Goal: Navigation & Orientation: Find specific page/section

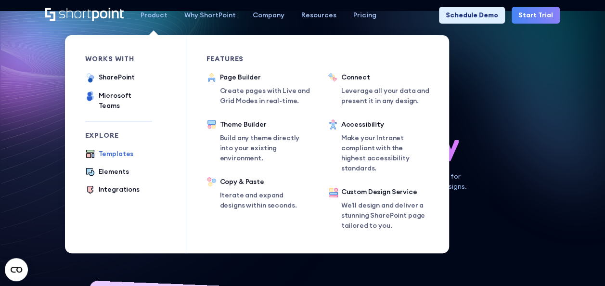
click at [119, 149] on div "Templates" at bounding box center [116, 154] width 35 height 10
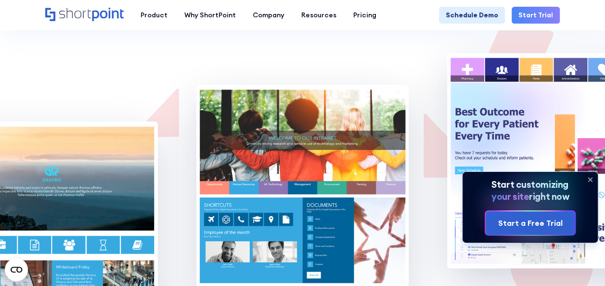
scroll to position [5869, 0]
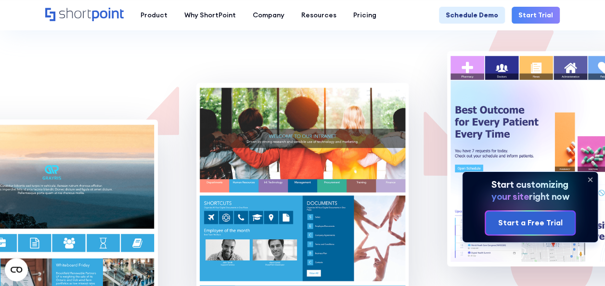
click at [329, 115] on img at bounding box center [303, 190] width 212 height 215
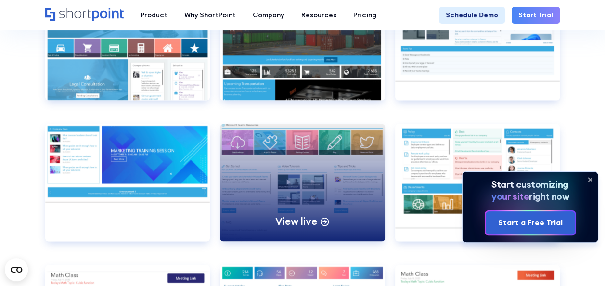
scroll to position [4231, 0]
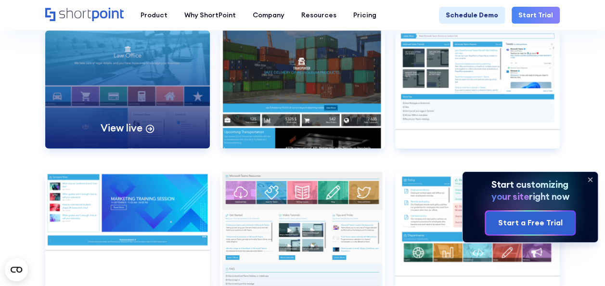
click at [165, 104] on div "View live" at bounding box center [127, 89] width 165 height 118
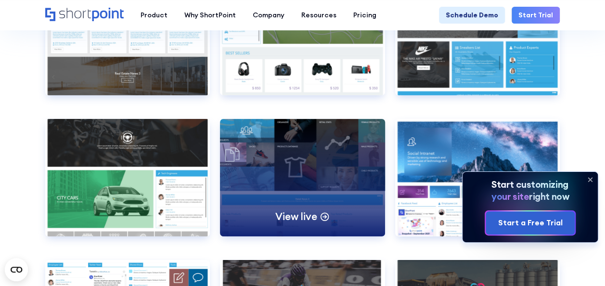
scroll to position [5146, 0]
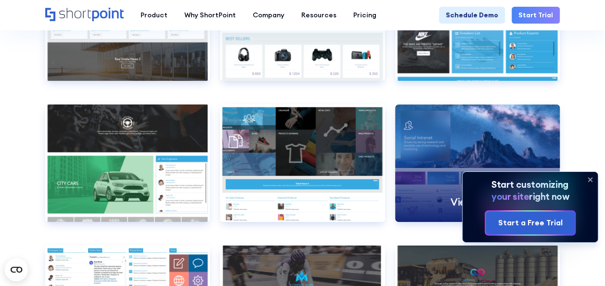
click at [429, 154] on div "View live" at bounding box center [477, 164] width 165 height 118
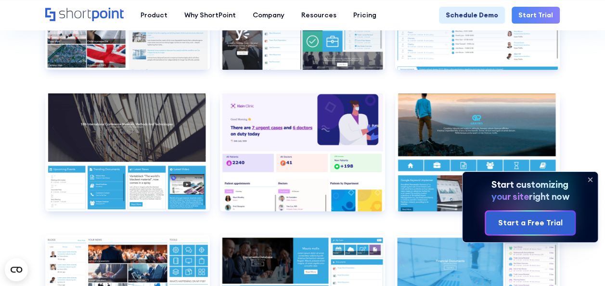
scroll to position [3460, 0]
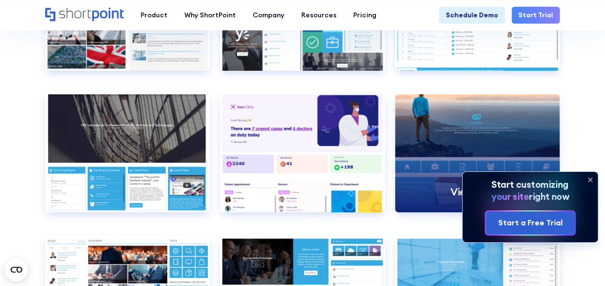
click at [427, 158] on div "View live" at bounding box center [477, 153] width 165 height 118
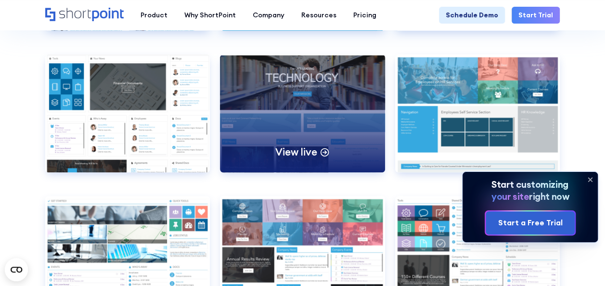
scroll to position [3798, 0]
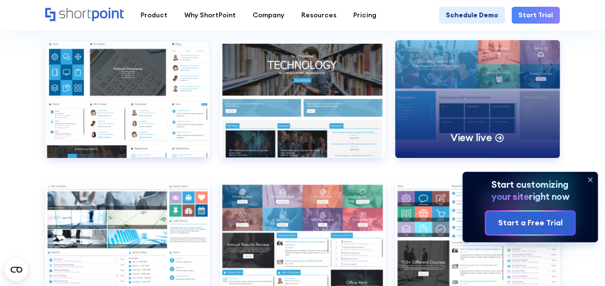
click at [473, 111] on div "View live" at bounding box center [477, 99] width 165 height 118
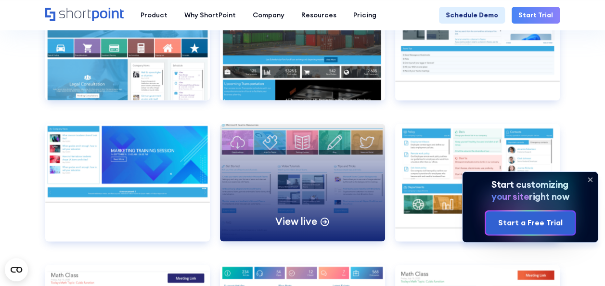
scroll to position [4376, 0]
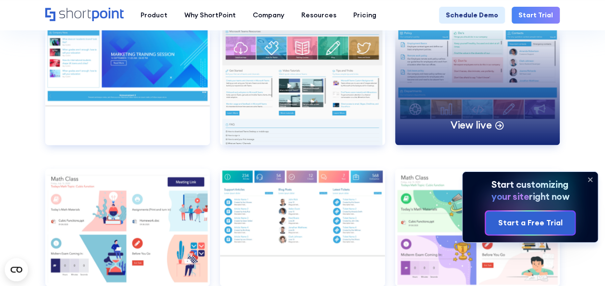
click at [499, 86] on div "View live" at bounding box center [477, 86] width 165 height 118
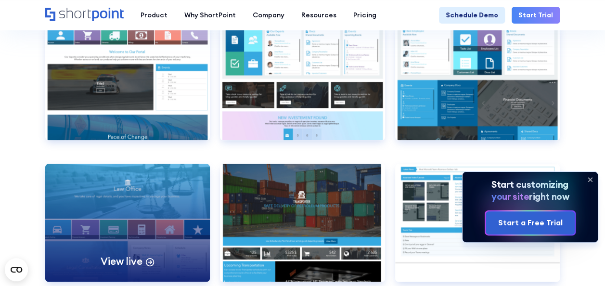
scroll to position [4087, 0]
